Goal: Transaction & Acquisition: Purchase product/service

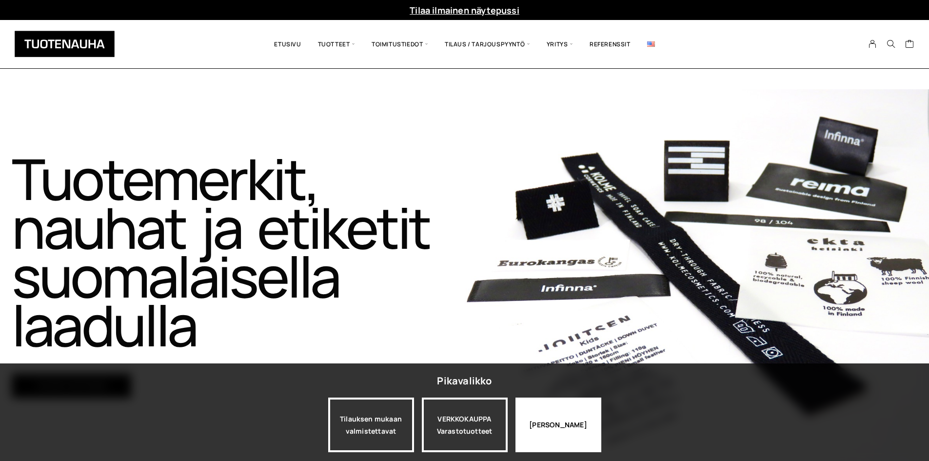
click at [590, 411] on div "Jatka katselua" at bounding box center [559, 425] width 86 height 55
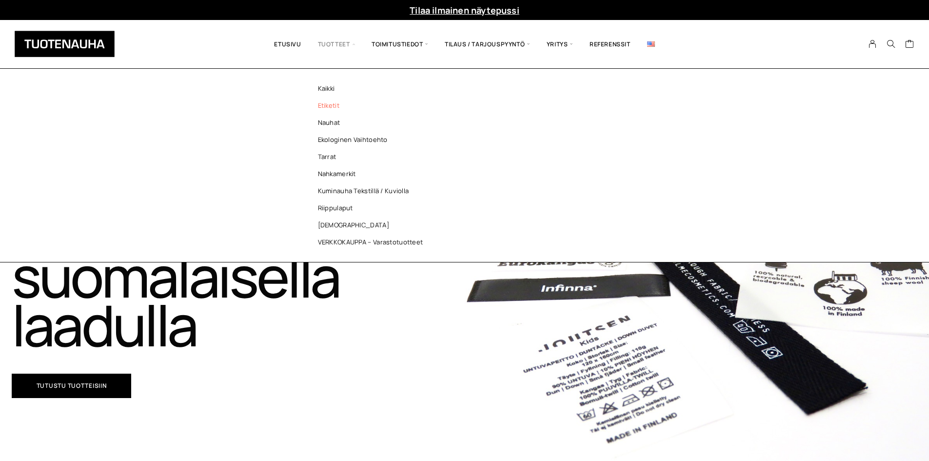
click at [341, 109] on link "Etiketit" at bounding box center [372, 105] width 141 height 17
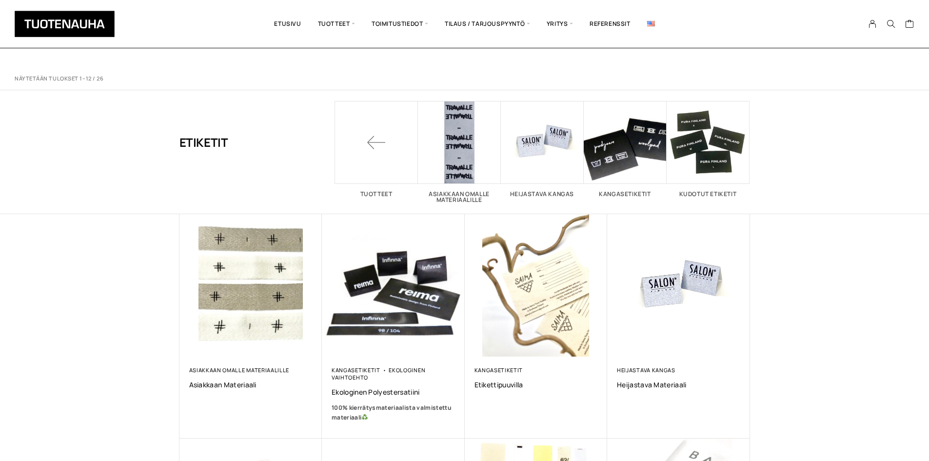
scroll to position [244, 0]
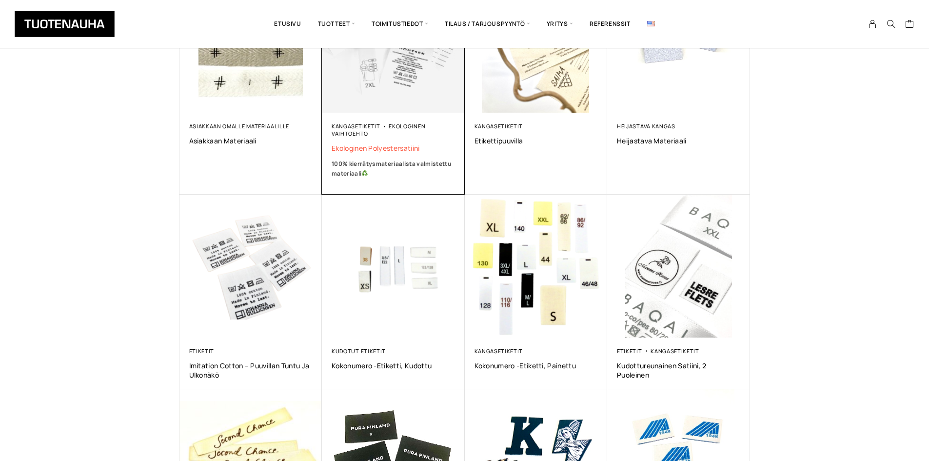
click at [380, 147] on span "Ekologinen polyestersatiini" at bounding box center [393, 147] width 123 height 9
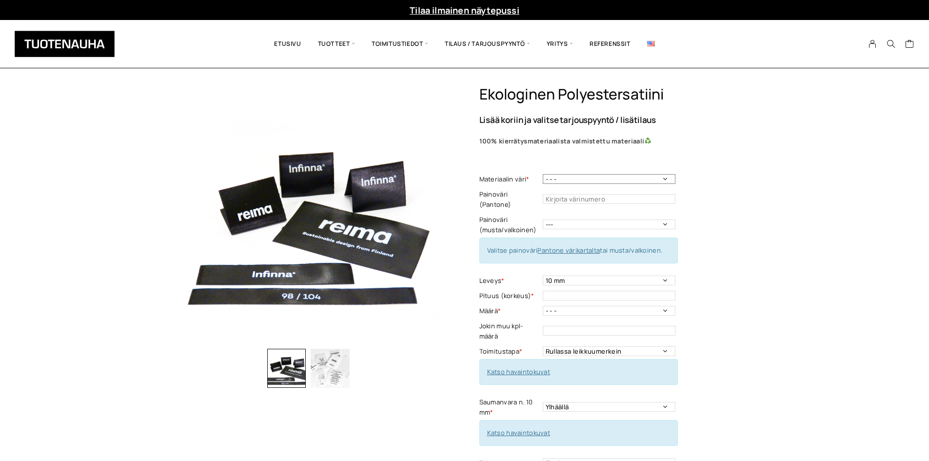
click at [586, 178] on select "- - - Valkoinen Musta" at bounding box center [609, 179] width 133 height 10
select select "Valkoinen"
click at [543, 174] on select "- - - Valkoinen Musta" at bounding box center [609, 179] width 133 height 10
click at [576, 194] on input "text" at bounding box center [609, 199] width 133 height 10
click at [570, 220] on select "--- Musta Valkoinen" at bounding box center [609, 225] width 133 height 10
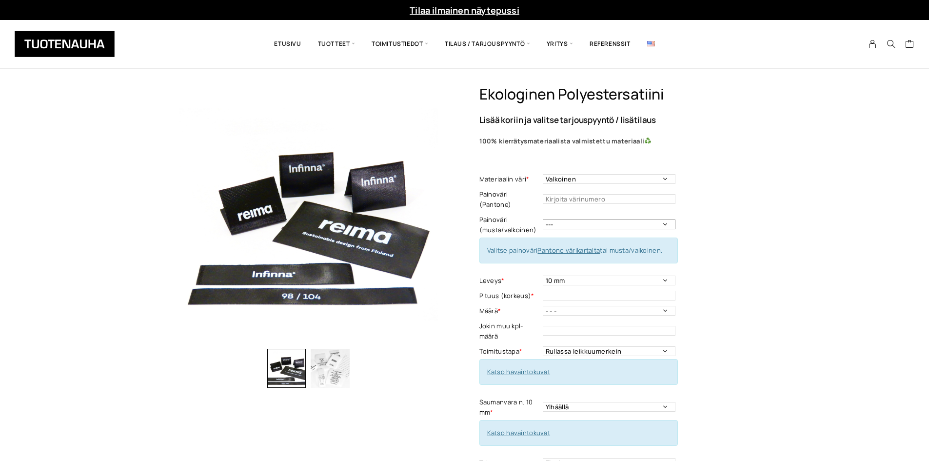
click at [543, 220] on select "--- Musta Valkoinen" at bounding box center [609, 225] width 133 height 10
click at [564, 221] on td "--- Musta Valkoinen" at bounding box center [610, 224] width 135 height 25
click at [564, 220] on select "--- Musta Valkoinen" at bounding box center [609, 225] width 133 height 10
select select "musta"
click at [543, 220] on select "--- Musta Valkoinen" at bounding box center [609, 225] width 133 height 10
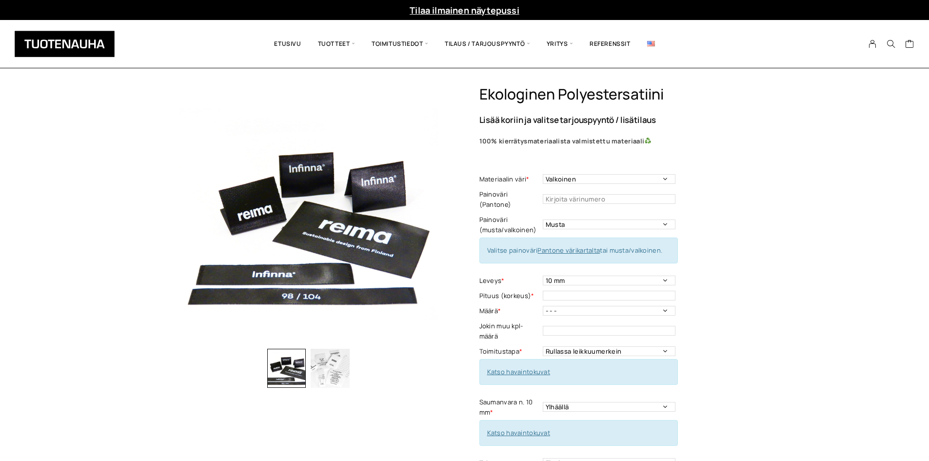
click at [558, 288] on td at bounding box center [610, 295] width 135 height 15
click at [555, 276] on select "10 mm 15 mm 20 mm 25 mm 30 mm 35 mm 40 mm 45 mm 50 mm 55 mm 60 mm 65 mm 70 mm" at bounding box center [609, 281] width 133 height 10
select select "40 mm"
click at [543, 276] on select "10 mm 15 mm 20 mm 25 mm 30 mm 35 mm 40 mm 45 mm 50 mm 55 mm 60 mm 65 mm 70 mm" at bounding box center [609, 281] width 133 height 10
click at [561, 306] on select "- - - 250kpl 500 kpl 1000 kpl 1500 kpl 2000 kpl 2500 kpl 3000 kpl 3500 kpl 4000…" at bounding box center [609, 311] width 133 height 10
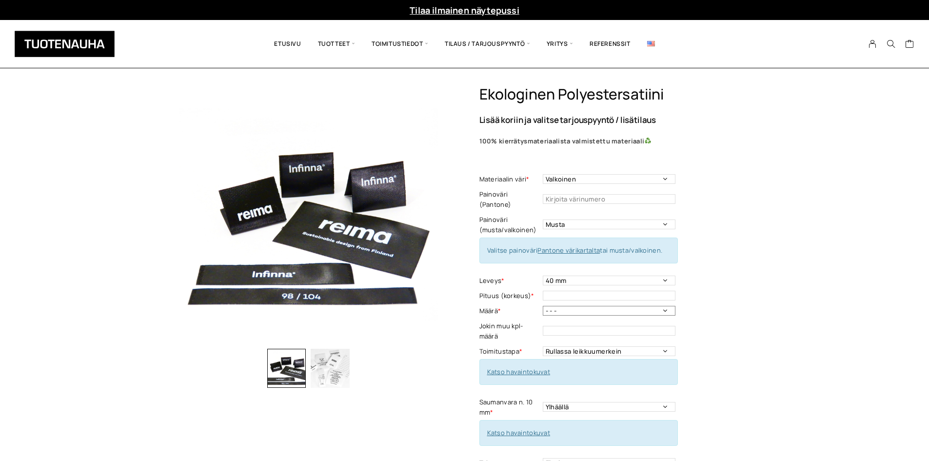
select select "1500 kpl"
click at [543, 306] on select "- - - 250kpl 500 kpl 1000 kpl 1500 kpl 2000 kpl 2500 kpl 3000 kpl 3500 kpl 4000…" at bounding box center [609, 311] width 133 height 10
click at [561, 291] on td at bounding box center [610, 295] width 135 height 15
click at [561, 291] on input "text" at bounding box center [609, 296] width 133 height 10
type input "60"
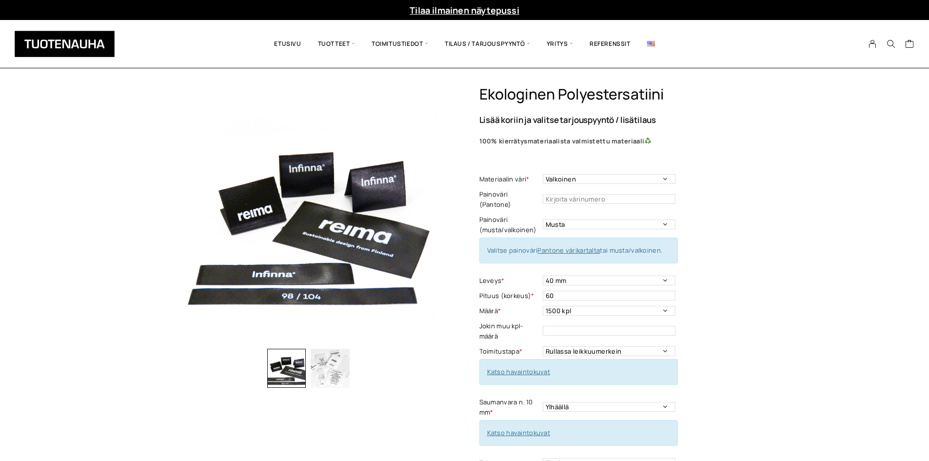
click at [605, 346] on select "Rullassa leikkuumerkein Rullassa ilman leikkuumerkkejä Leikattuna" at bounding box center [609, 351] width 133 height 10
select select "Leikattuna"
click at [543, 346] on select "Rullassa leikkuumerkein Rullassa ilman leikkuumerkkejä Leikattuna" at bounding box center [609, 351] width 133 height 10
drag, startPoint x: 706, startPoint y: 335, endPoint x: 674, endPoint y: 373, distance: 49.8
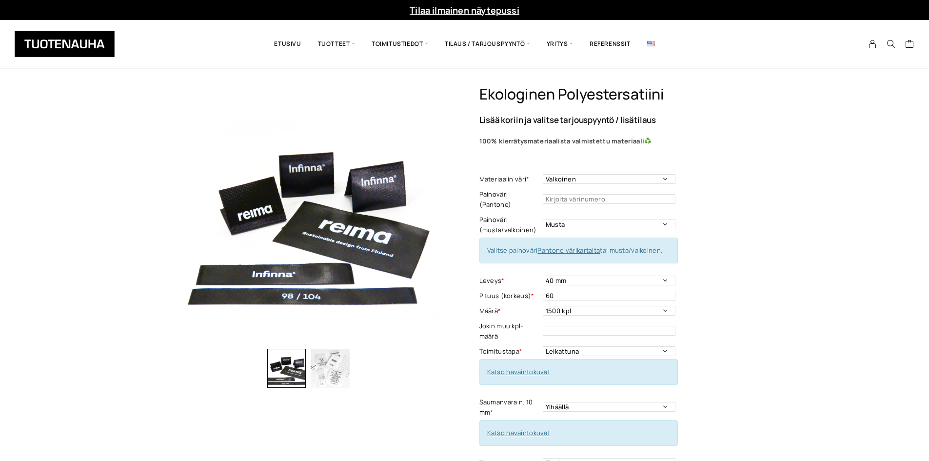
click at [706, 339] on div "Ekologinen polyestersatiini Lisää koriin ja valitse tarjouspyyntö / lisätilaus …" at bounding box center [615, 398] width 271 height 627
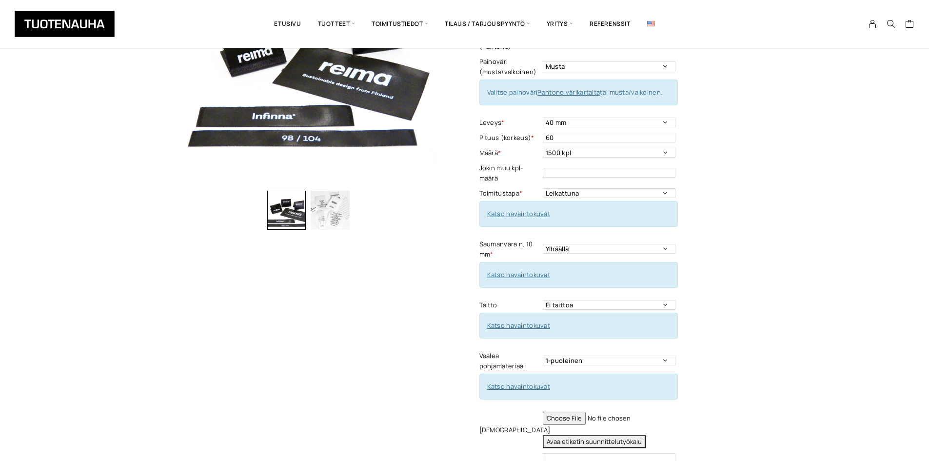
scroll to position [244, 0]
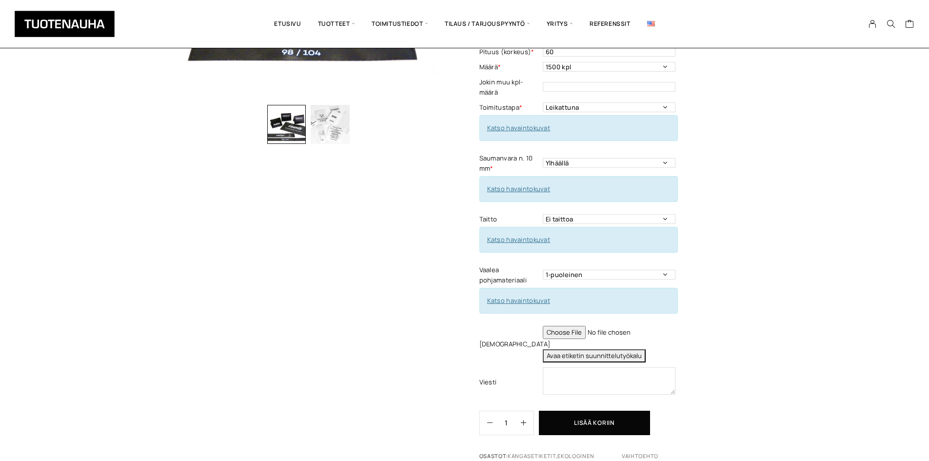
click at [567, 336] on td "Pakollinen tieto Avaa etiketin suunnittelutyökalu" at bounding box center [610, 343] width 135 height 41
click at [567, 349] on button "Avaa etiketin suunnittelutyökalu" at bounding box center [594, 355] width 103 height 13
type textarea "Tuote: Etiketti viimeisteltynä (leikattuna - taitettuna) Materiaali: 100% kierr…"
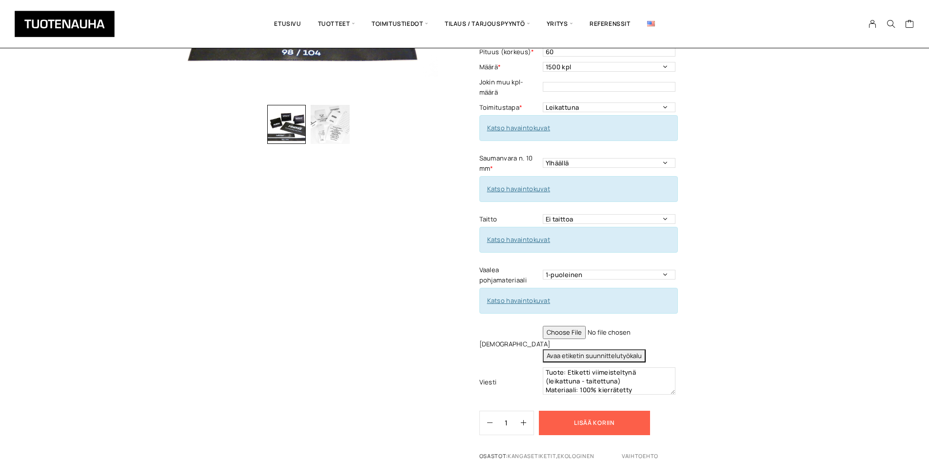
click at [618, 422] on button "Lisää koriin" at bounding box center [594, 423] width 111 height 24
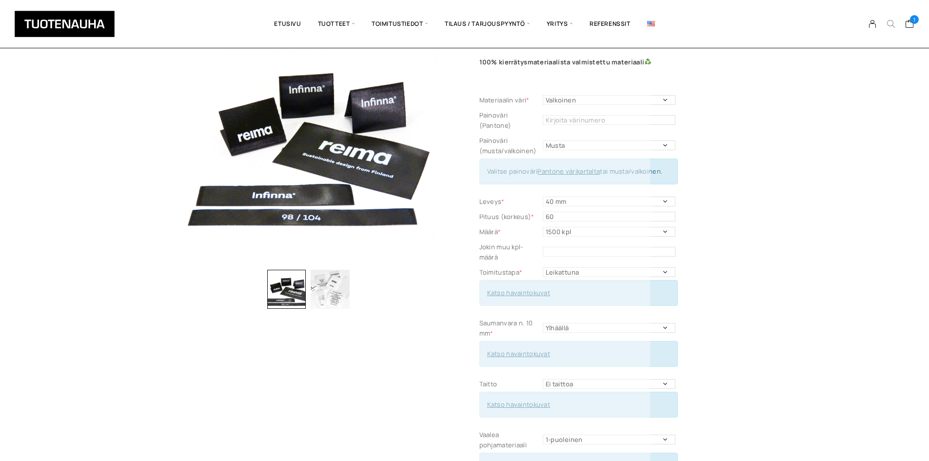
scroll to position [49, 0]
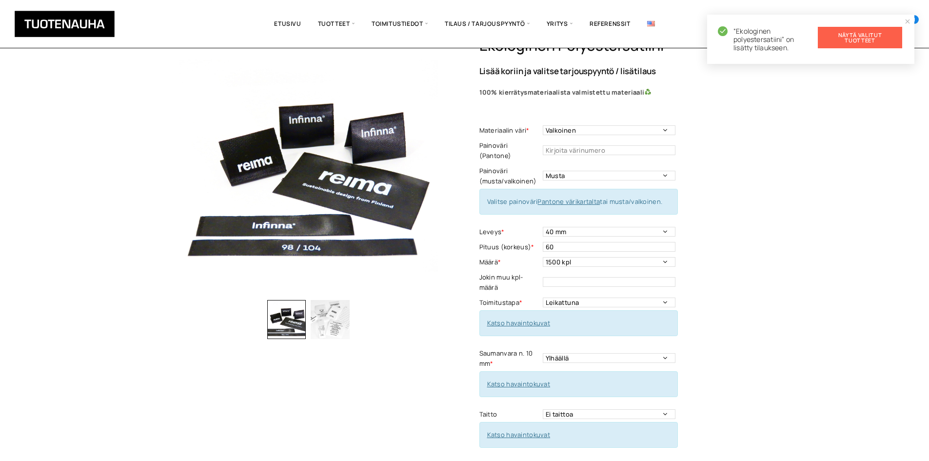
click at [887, 36] on link "Näytä valitut tuotteet" at bounding box center [860, 37] width 84 height 21
